Goal: Manage account settings

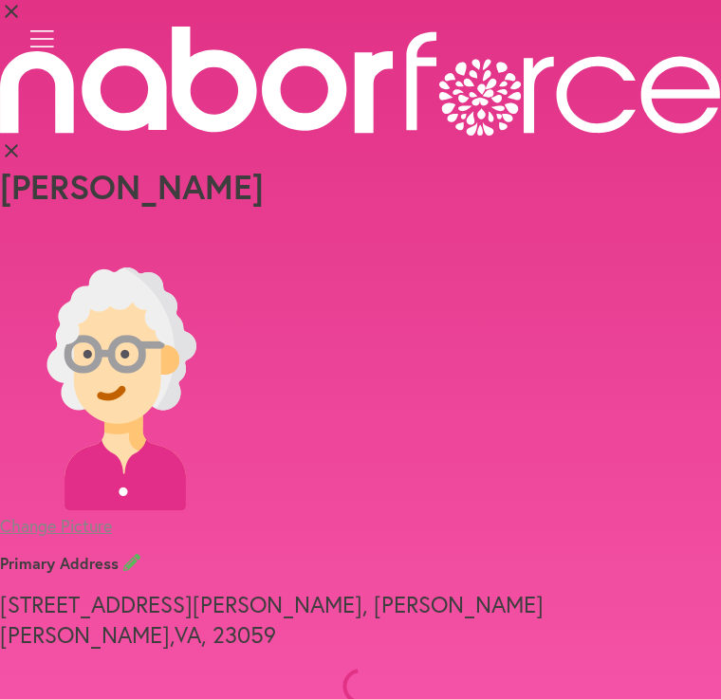
select select "*"
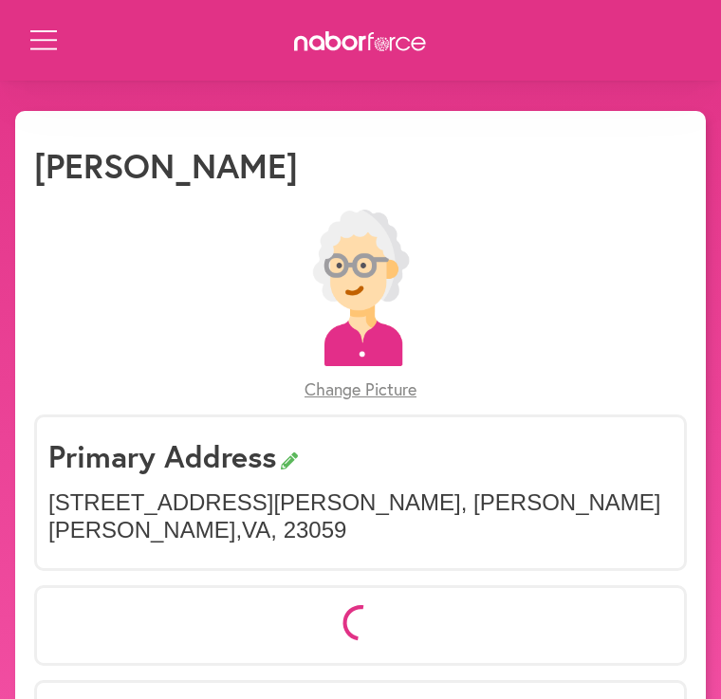
select select "*"
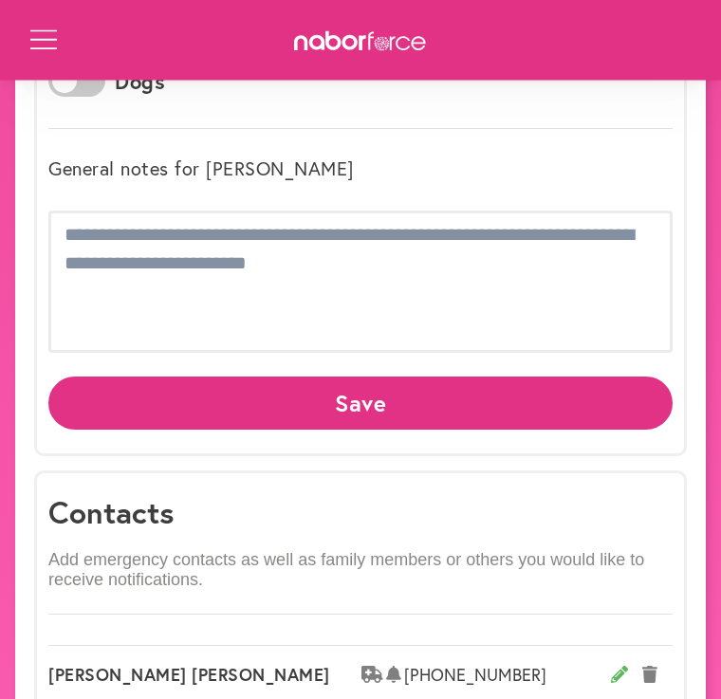
scroll to position [974, 0]
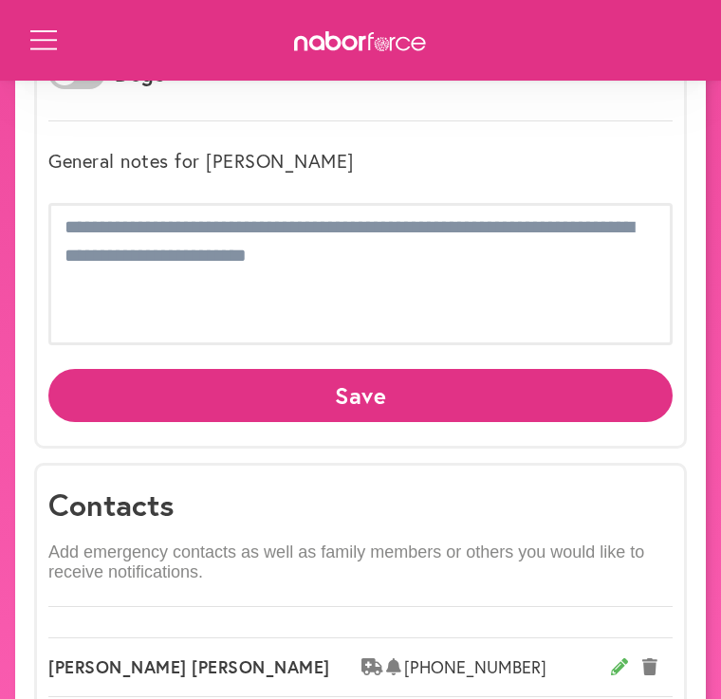
click at [390, 369] on button "Save" at bounding box center [360, 395] width 624 height 52
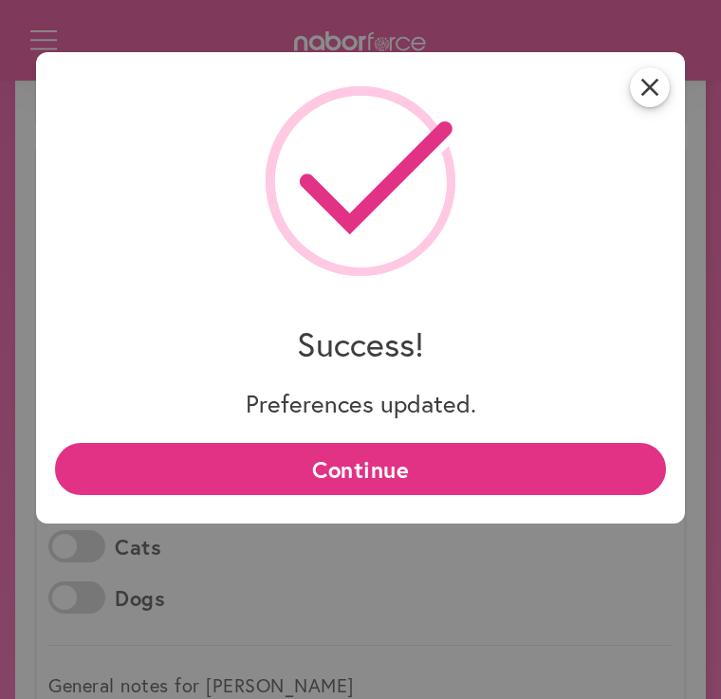
scroll to position [452, 0]
click at [665, 87] on icon "close" at bounding box center [650, 87] width 40 height 40
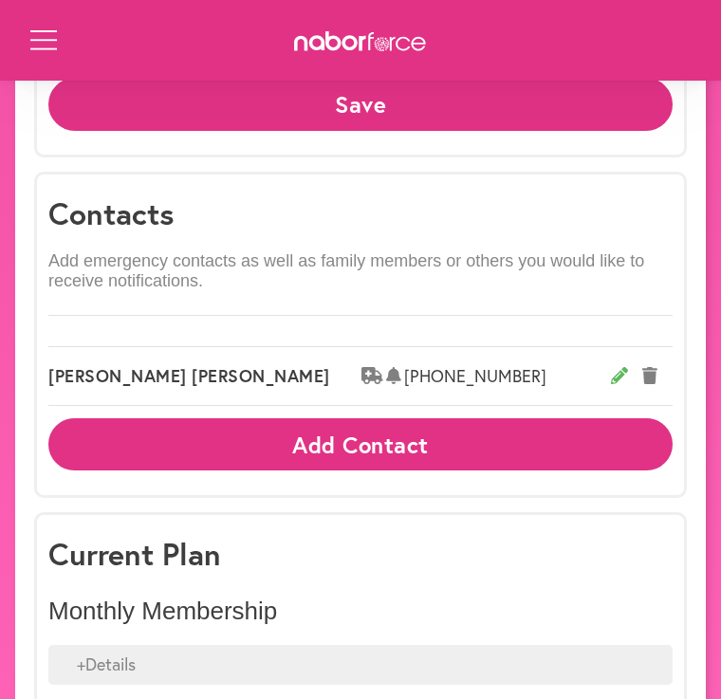
scroll to position [1303, 0]
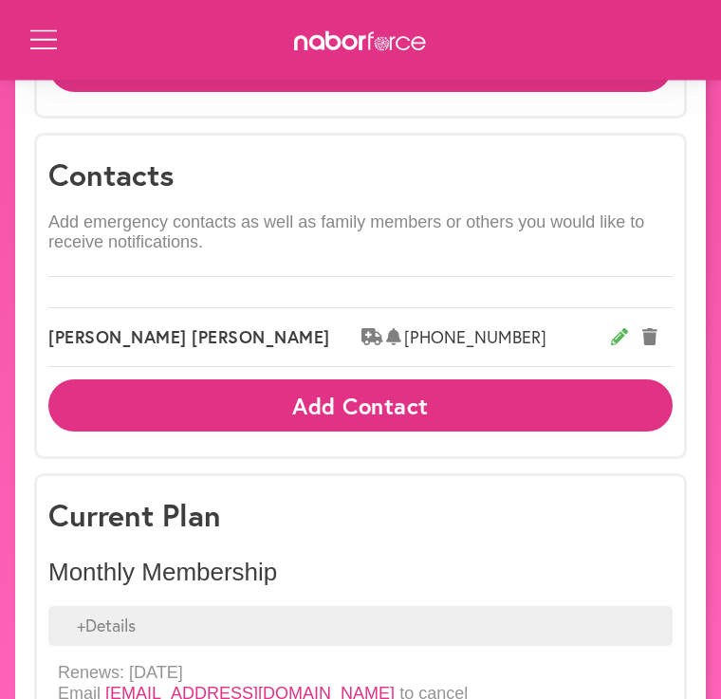
click at [123, 498] on h3 "Current Plan" at bounding box center [360, 516] width 624 height 36
click at [102, 607] on div "+ Details" at bounding box center [360, 627] width 624 height 40
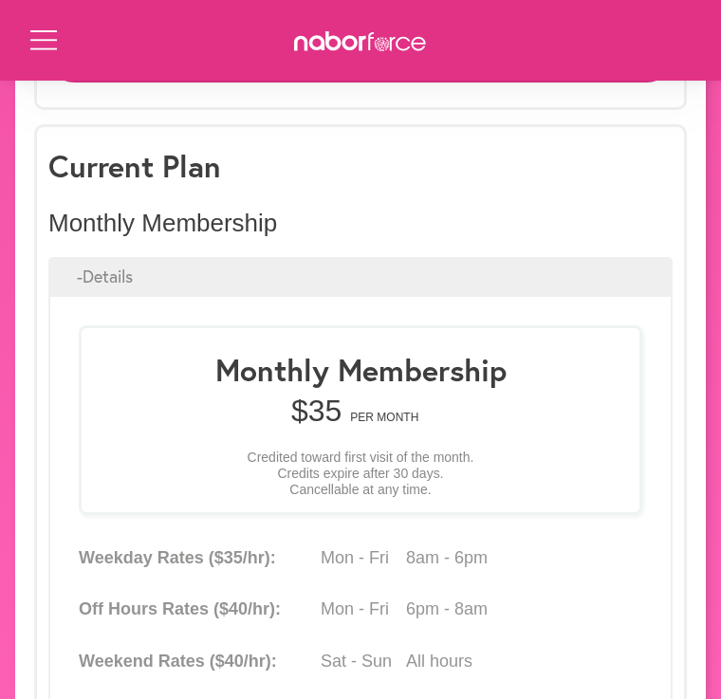
scroll to position [1652, 0]
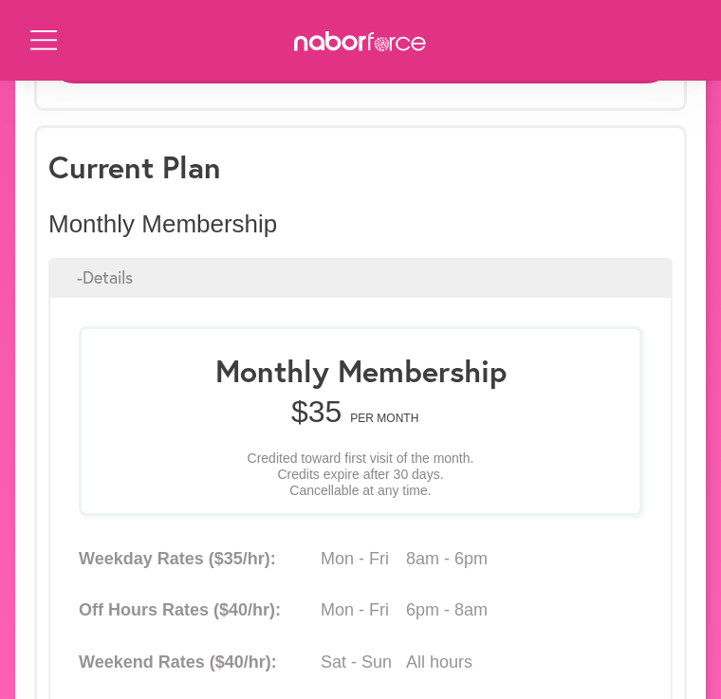
click at [123, 258] on div "- Details" at bounding box center [360, 278] width 624 height 40
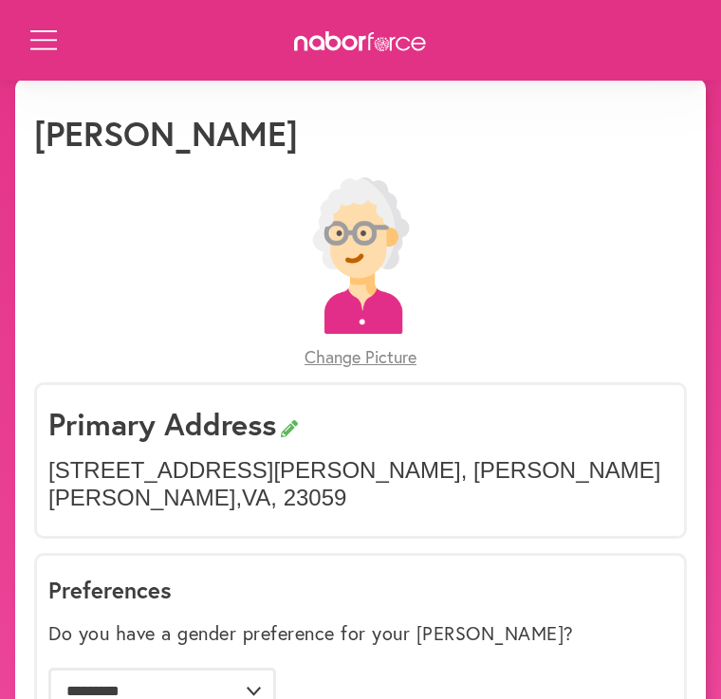
scroll to position [0, 0]
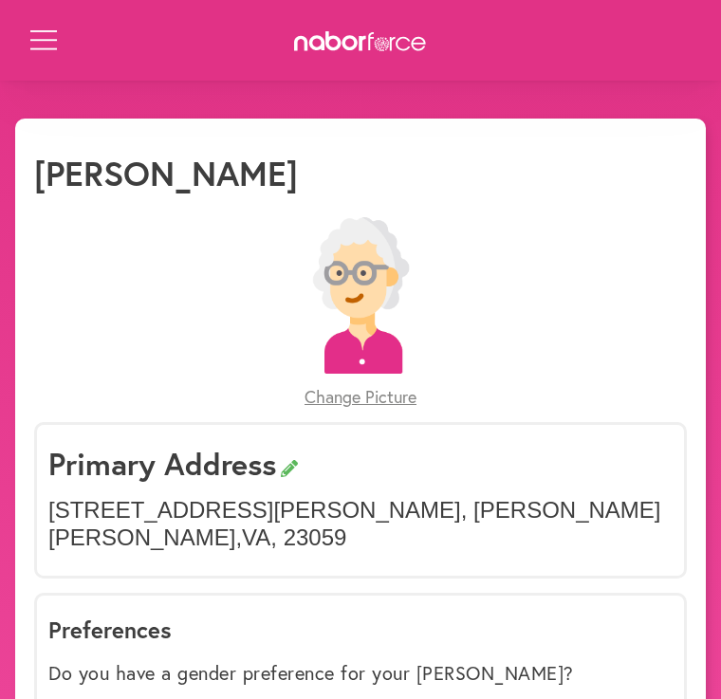
click at [601, 1] on div "Book a Visit My Profile Visits Billing Logout Close Menu Open Menu" at bounding box center [360, 40] width 721 height 81
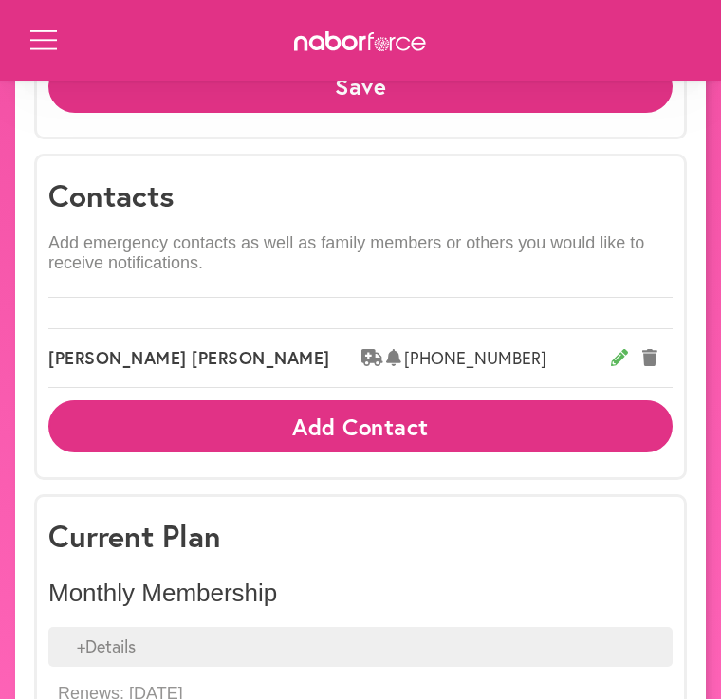
scroll to position [1303, 0]
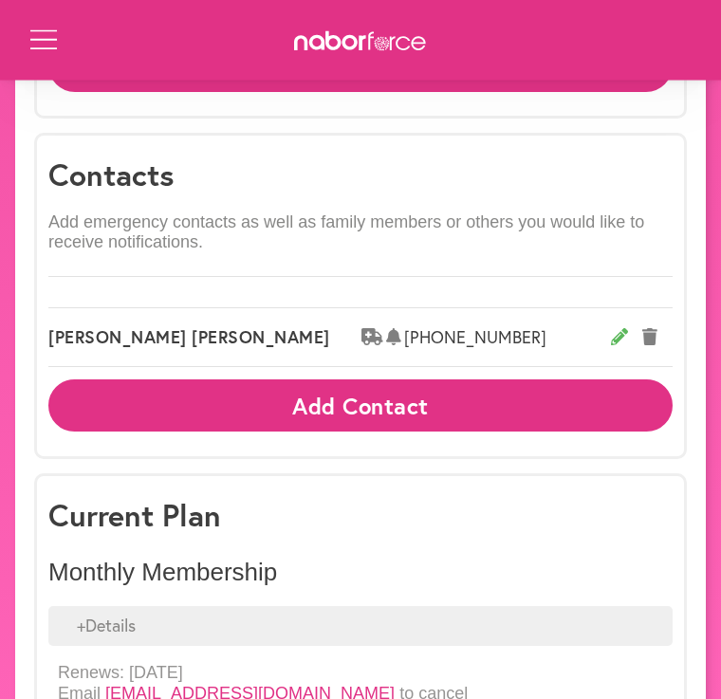
click at [142, 498] on h3 "Current Plan" at bounding box center [360, 516] width 624 height 36
click at [113, 607] on div "+ Details" at bounding box center [360, 627] width 624 height 40
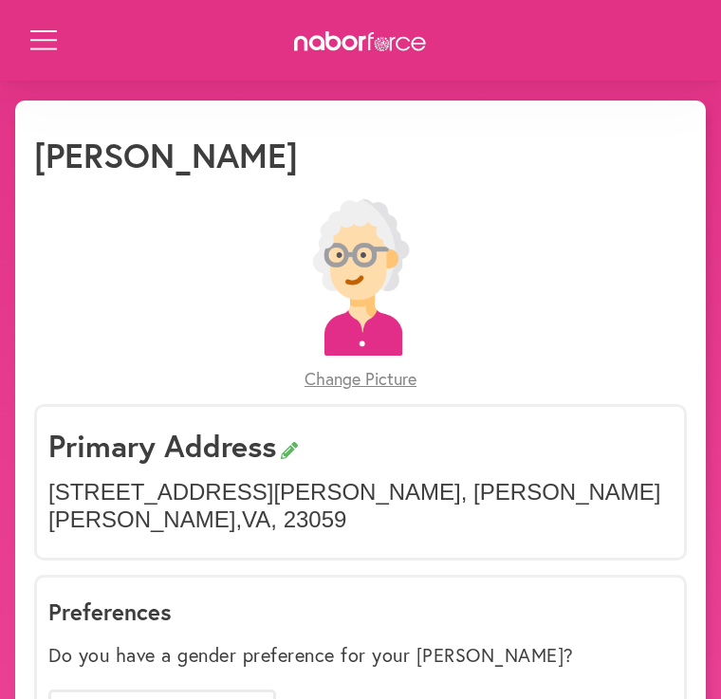
scroll to position [0, 0]
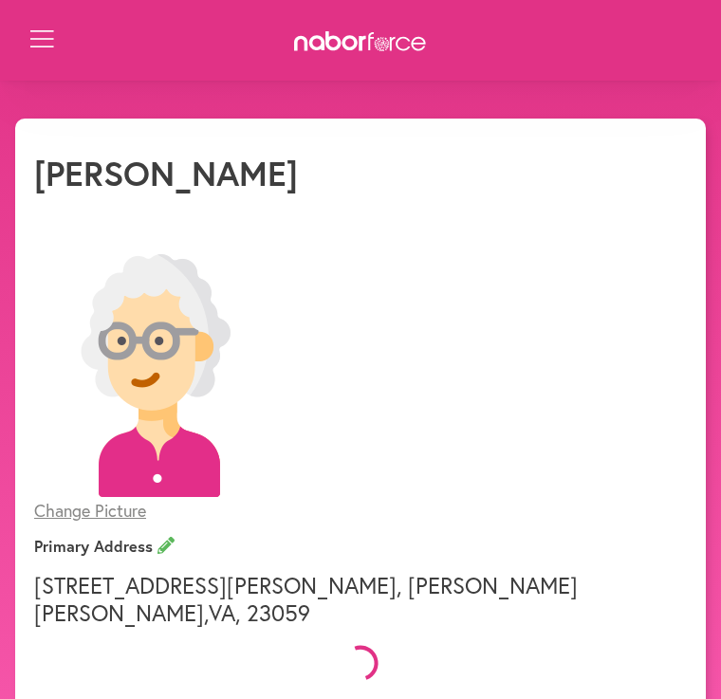
select select "*"
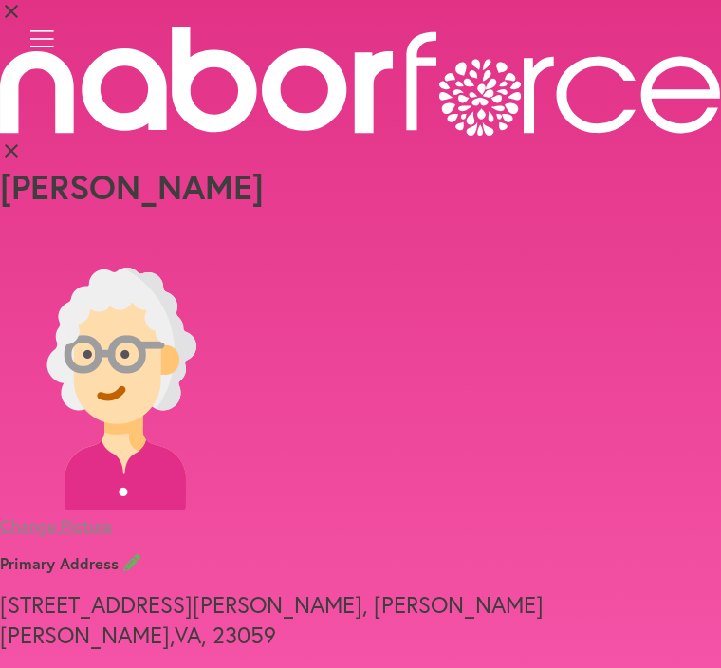
select select "*"
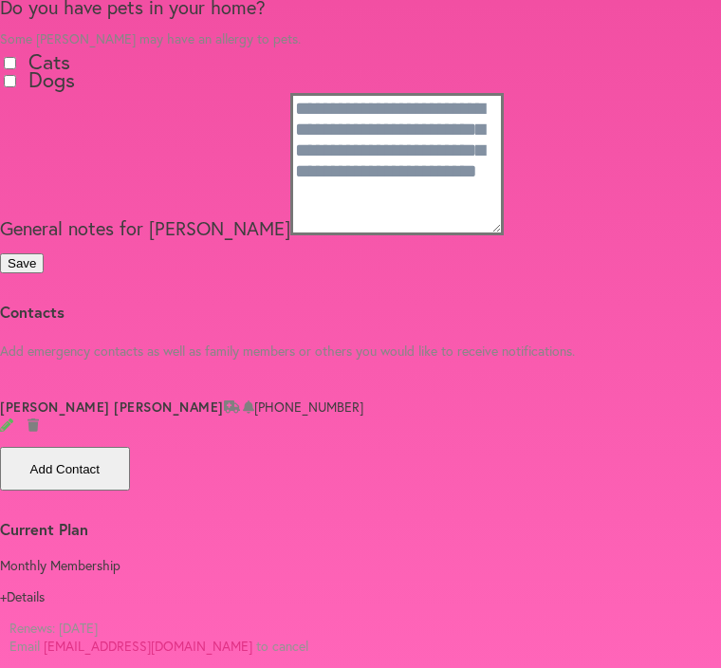
scroll to position [1303, 0]
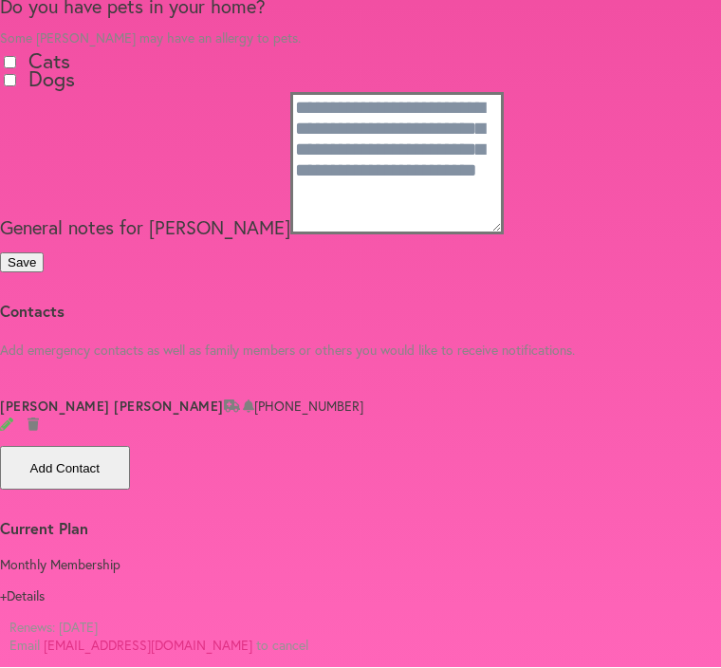
click at [141, 538] on div "Current Plan Monthly Membership + Details Change Plan Renews: [DATE] Email [EMA…" at bounding box center [360, 593] width 721 height 148
click at [137, 587] on div "+ Details" at bounding box center [360, 596] width 721 height 18
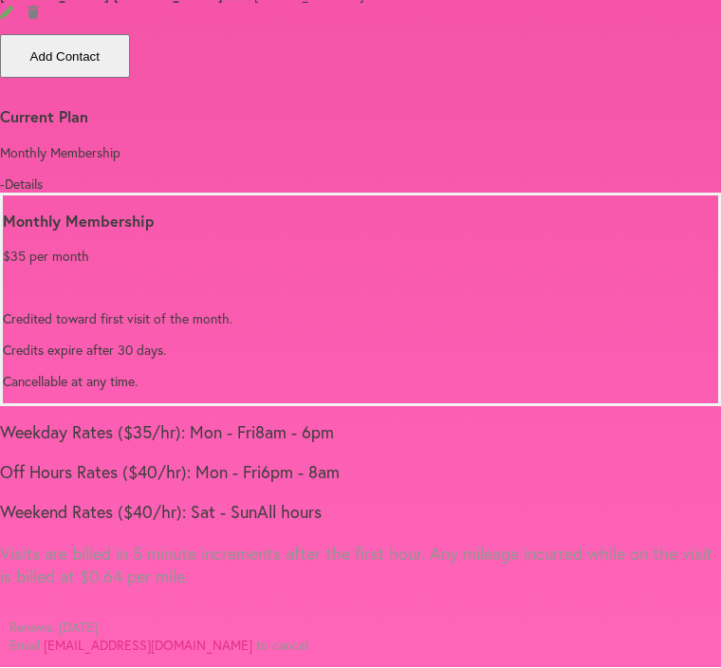
scroll to position [1793, 0]
